Goal: Check status: Check status

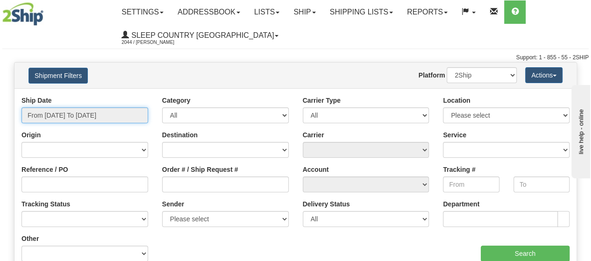
click at [76, 115] on input "From [DATE] To [DATE]" at bounding box center [85, 116] width 127 height 16
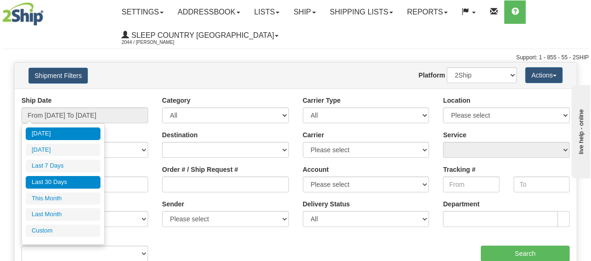
click at [65, 179] on li "Last 30 Days" at bounding box center [63, 182] width 75 height 13
type input "From [DATE] To [DATE]"
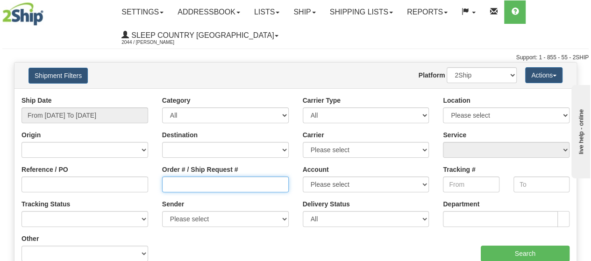
click at [170, 182] on input "Order # / Ship Request #" at bounding box center [225, 185] width 127 height 16
paste input "24HSGELMT-3"
drag, startPoint x: 218, startPoint y: 184, endPoint x: 109, endPoint y: 172, distance: 109.6
click at [109, 96] on div "Reference / PO Order # / Ship Request # 24HSGELMT-3 Account Please select Canad…" at bounding box center [295, 96] width 562 height 0
paste input "1060451"
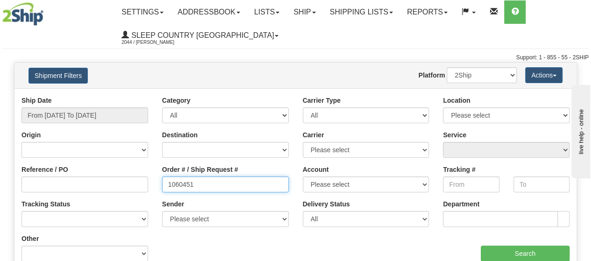
type input "1060451"
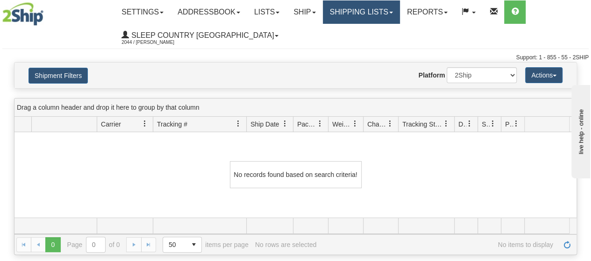
click at [375, 11] on link "Shipping lists" at bounding box center [361, 11] width 77 height 23
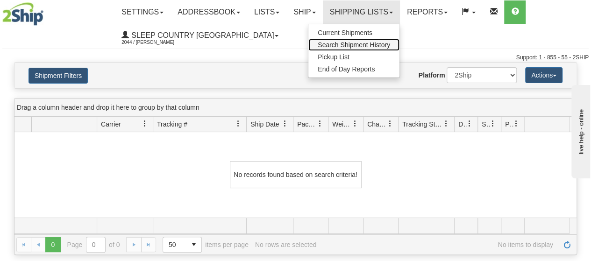
click at [366, 43] on span "Search Shipment History" at bounding box center [354, 44] width 72 height 7
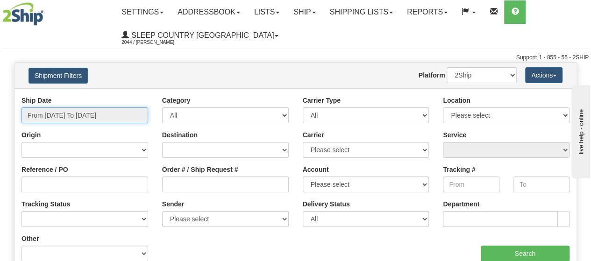
click at [62, 116] on input "From [DATE] To [DATE]" at bounding box center [85, 116] width 127 height 16
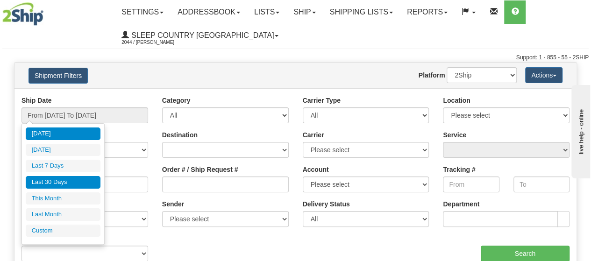
click at [56, 184] on li "Last 30 Days" at bounding box center [63, 182] width 75 height 13
type input "From [DATE] To [DATE]"
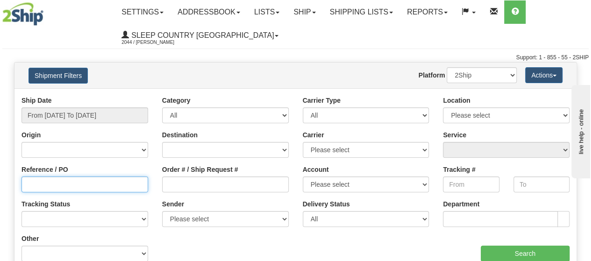
click at [76, 187] on input "Reference / PO" at bounding box center [85, 185] width 127 height 16
paste input "1060451"
type input "1060451"
